Goal: Task Accomplishment & Management: Manage account settings

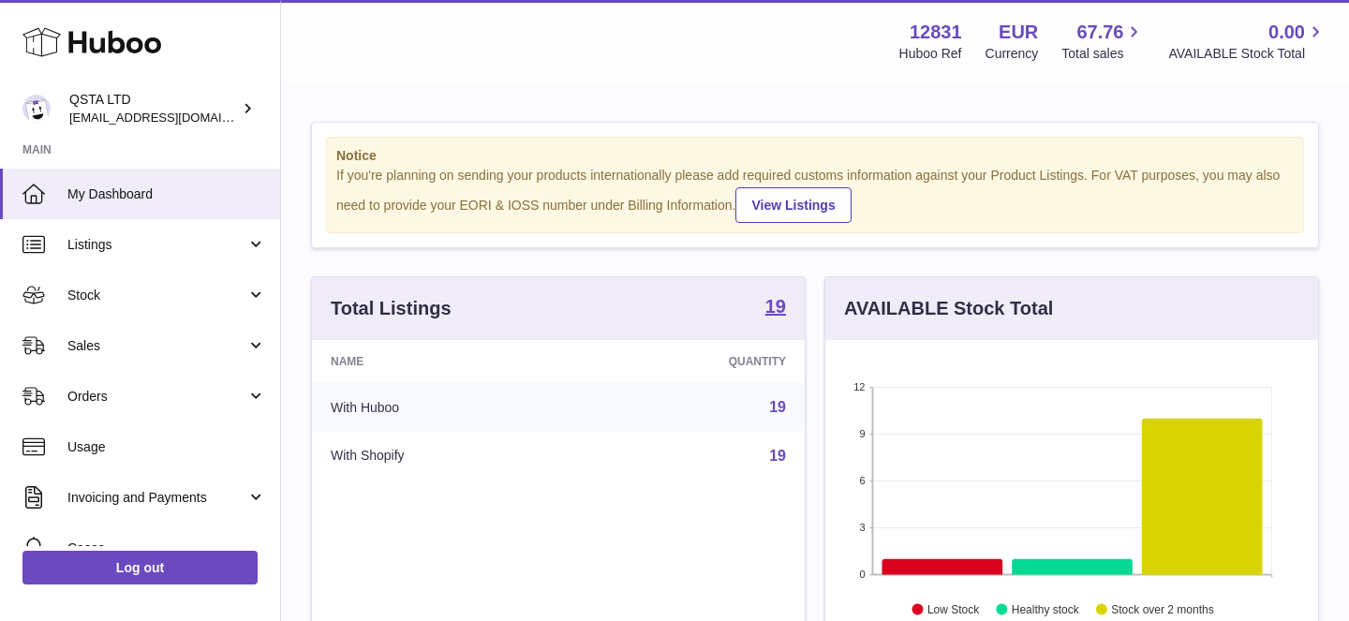
scroll to position [292, 493]
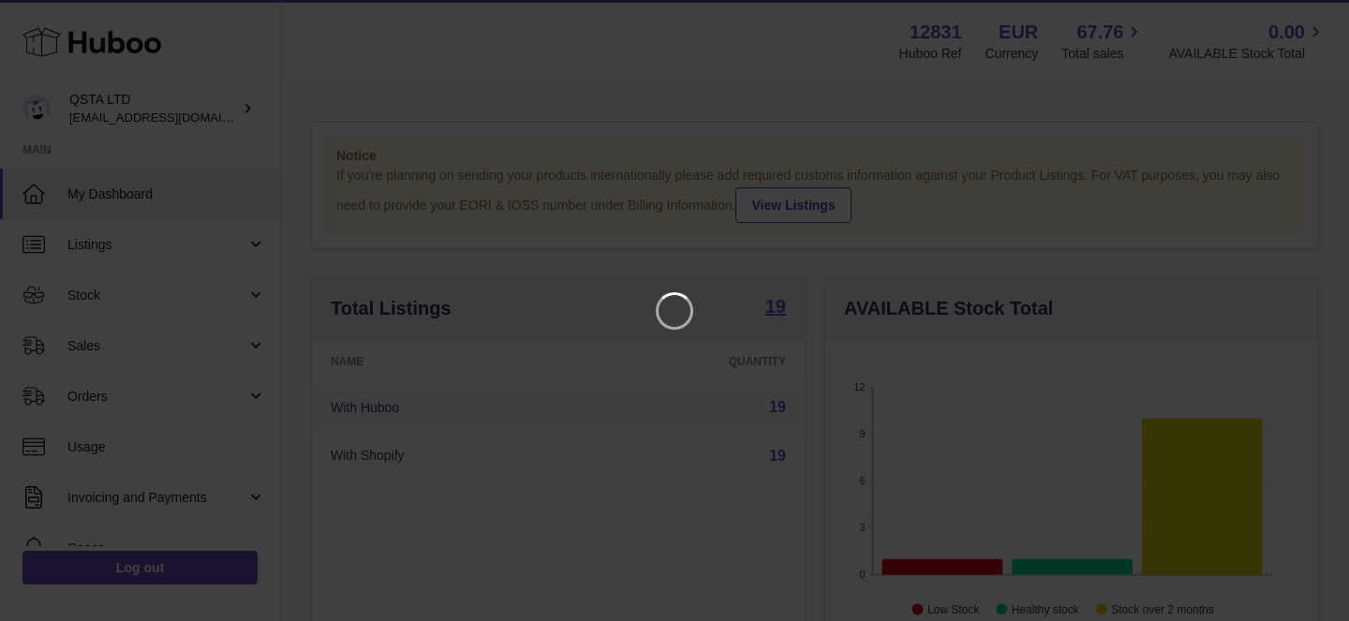
click at [197, 291] on iframe at bounding box center [674, 310] width 1274 height 546
click at [1305, 15] on icon "Close" at bounding box center [1300, 17] width 22 height 22
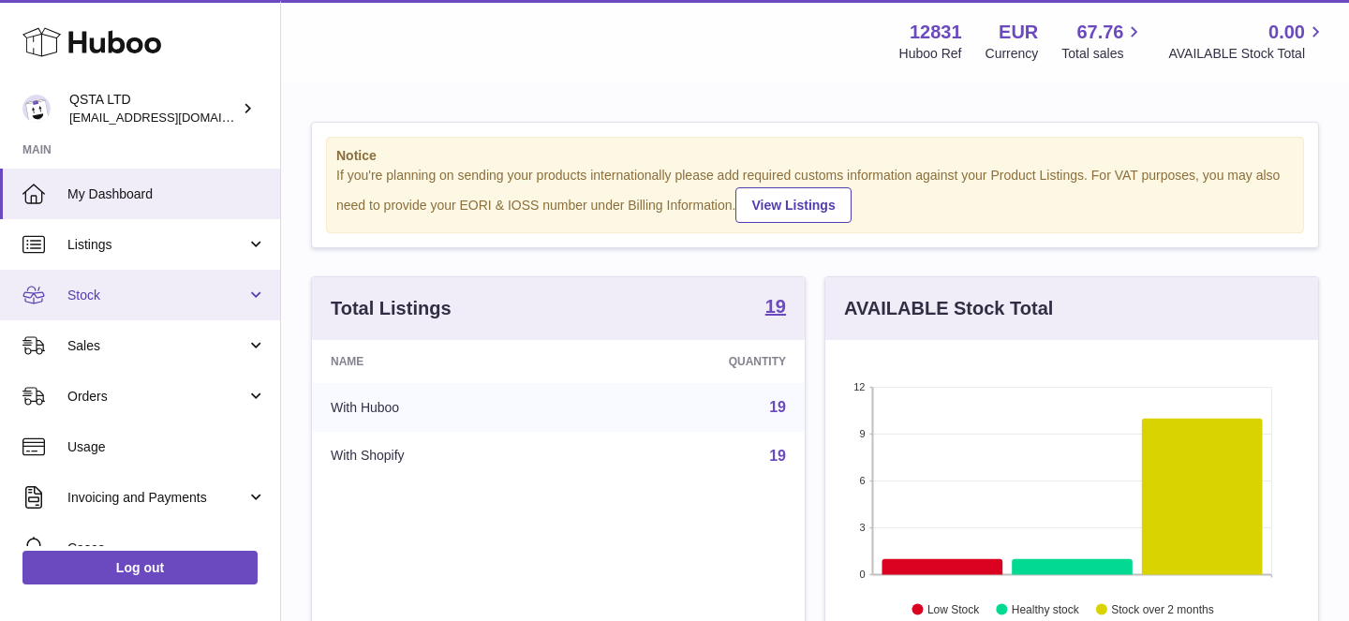
click at [123, 276] on link "Stock" at bounding box center [140, 295] width 280 height 51
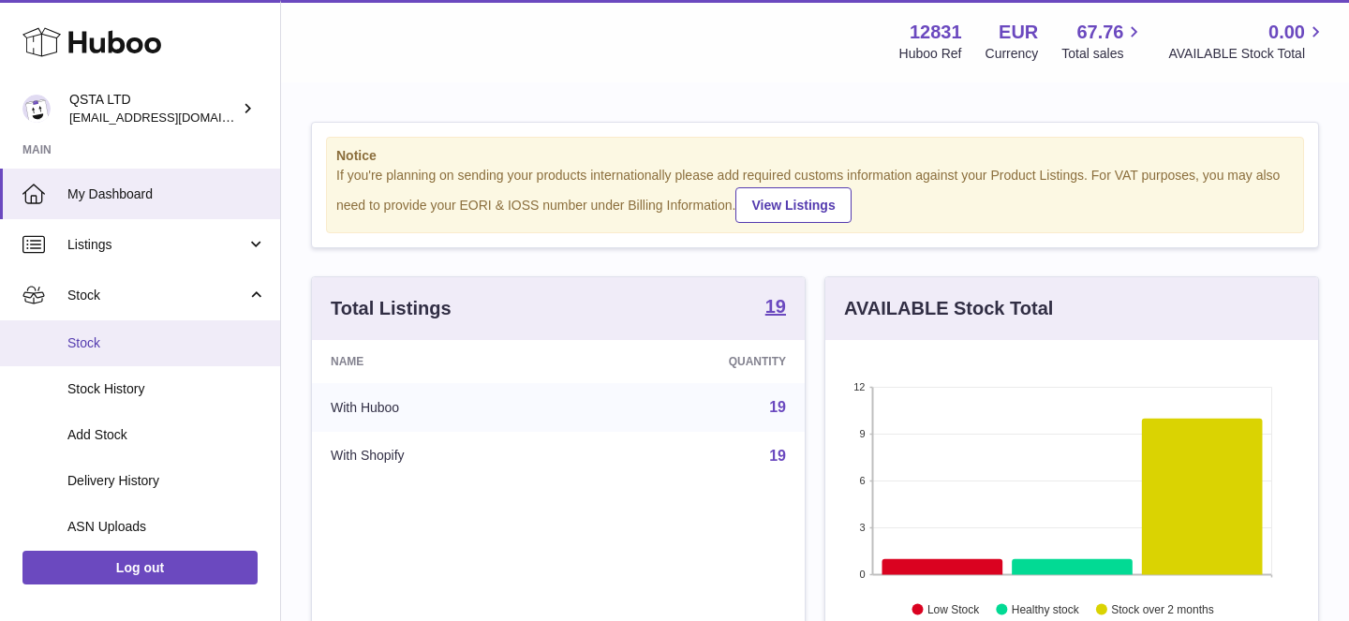
click at [135, 339] on span "Stock" at bounding box center [166, 343] width 199 height 18
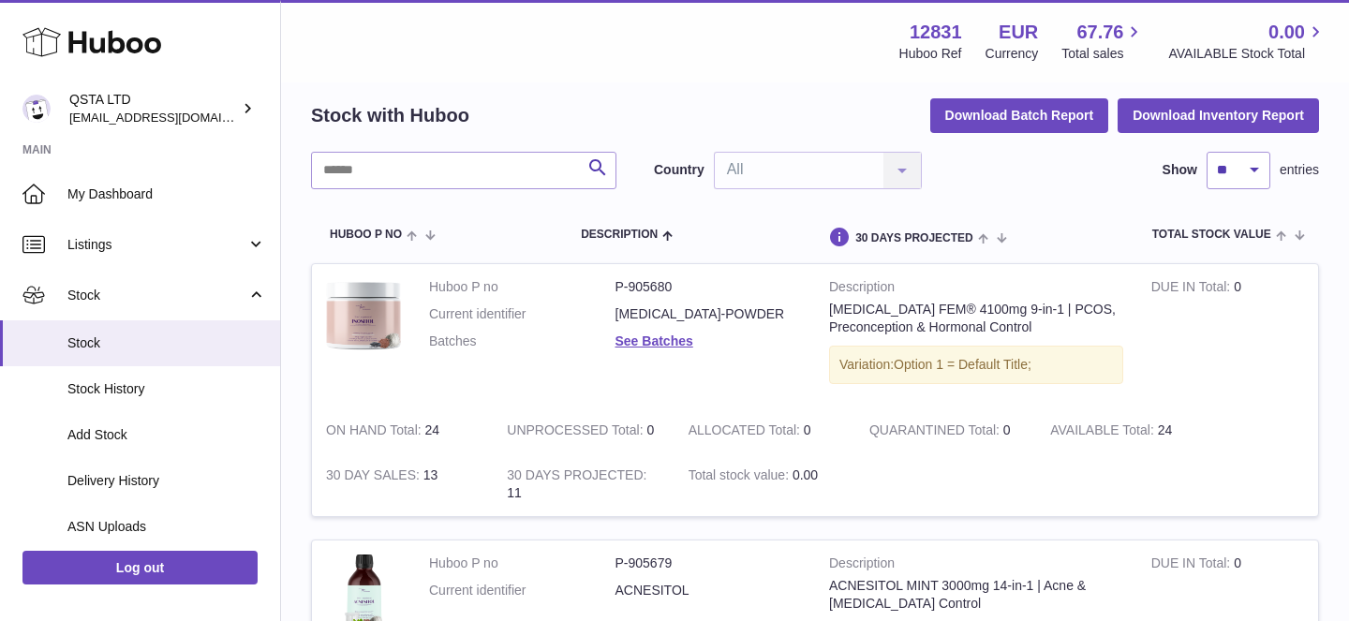
scroll to position [38, 0]
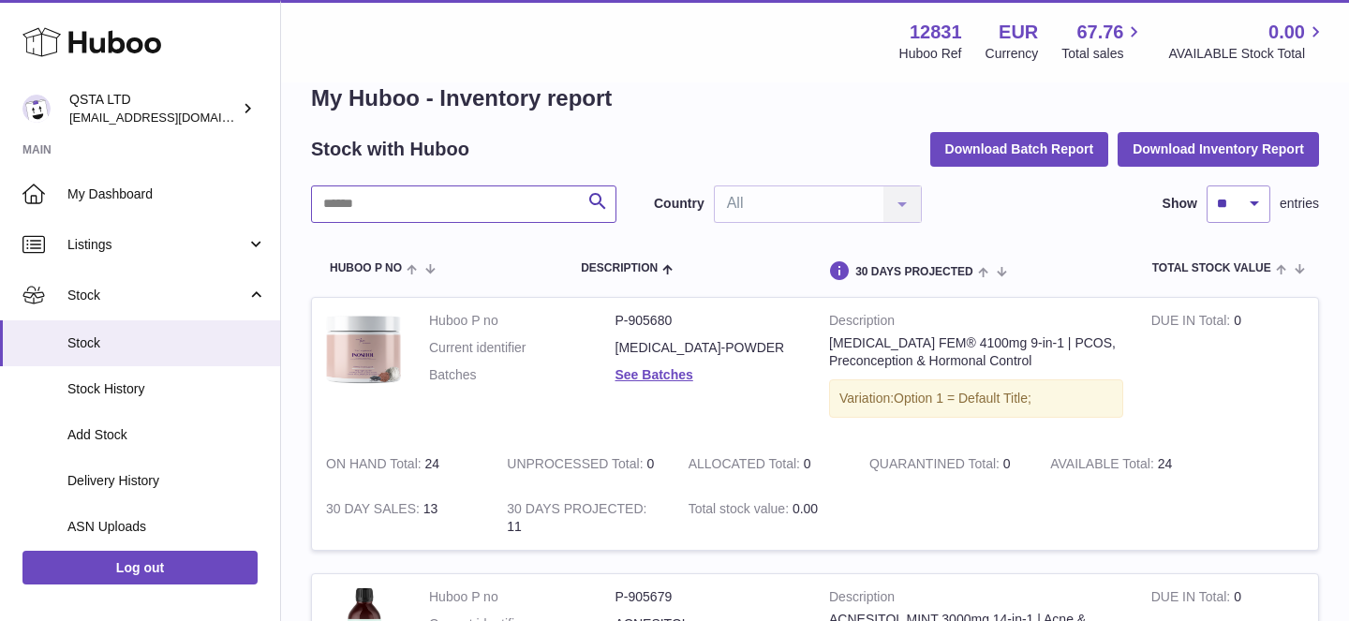
click at [487, 192] on input "text" at bounding box center [463, 204] width 305 height 37
type input "***"
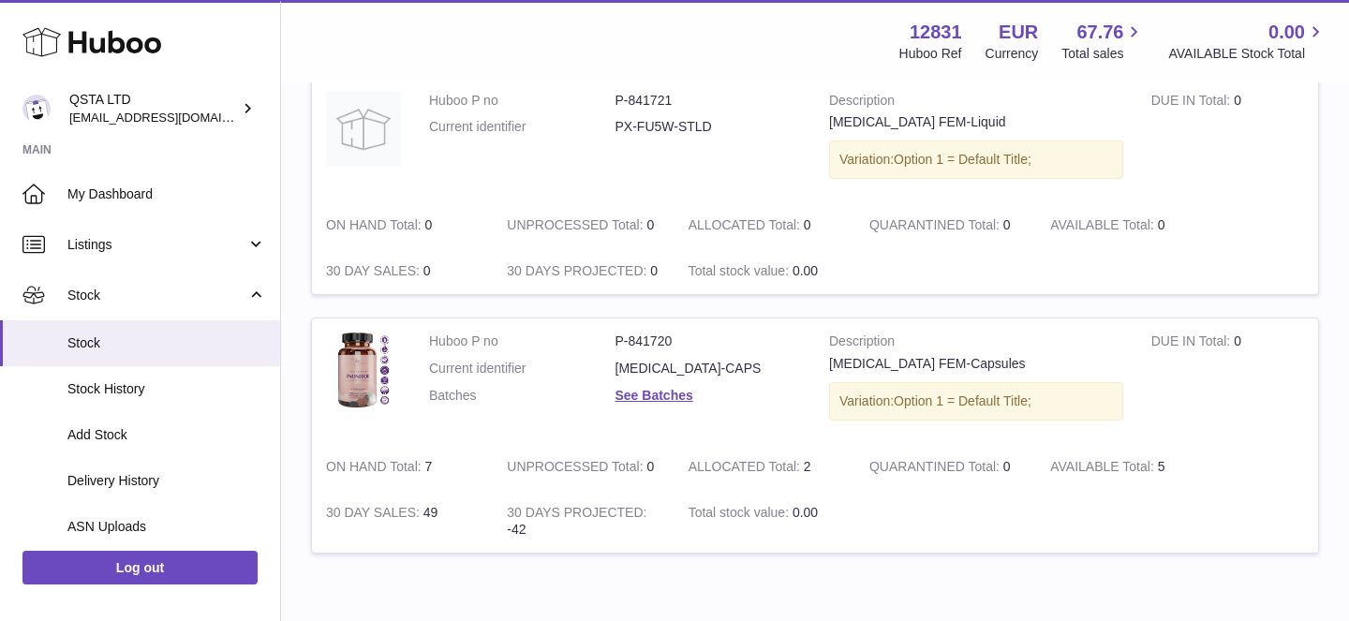
scroll to position [796, 0]
